Goal: Information Seeking & Learning: Understand process/instructions

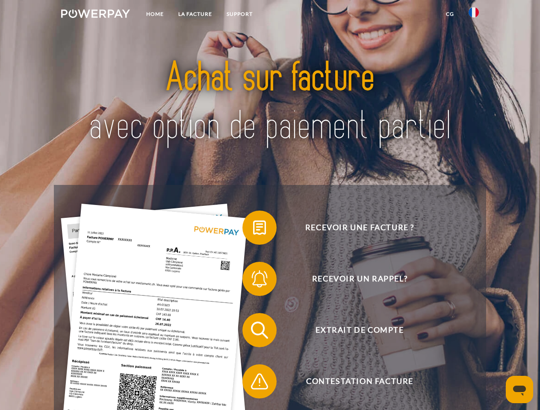
click at [95, 15] on img at bounding box center [95, 13] width 69 height 9
click at [474, 15] on img at bounding box center [473, 12] width 10 height 10
click at [450, 14] on link "CG" at bounding box center [450, 13] width 23 height 15
click at [253, 230] on span at bounding box center [246, 227] width 43 height 43
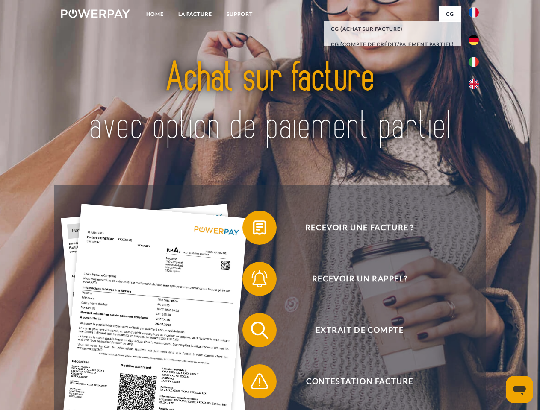
click at [253, 281] on span at bounding box center [246, 279] width 43 height 43
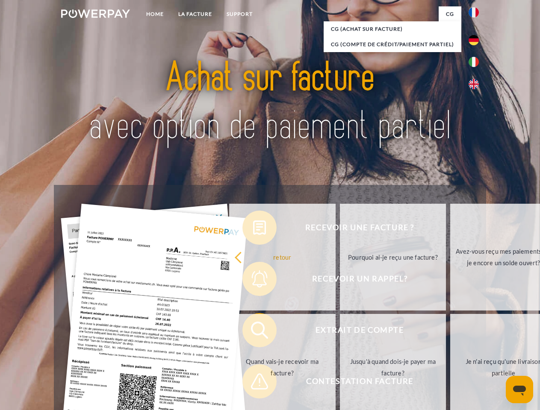
click at [340, 332] on link "Jusqu'à quand dois-je payer ma facture?" at bounding box center [393, 367] width 106 height 107
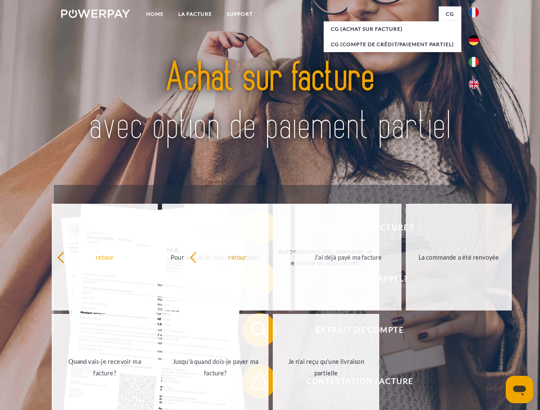
click at [253, 383] on span at bounding box center [246, 381] width 43 height 43
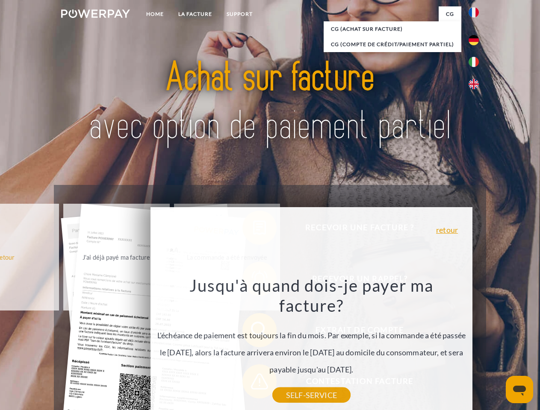
click at [519, 390] on icon "Ouvrir la fenêtre de messagerie" at bounding box center [519, 391] width 13 height 10
